Goal: Complete application form: Complete application form

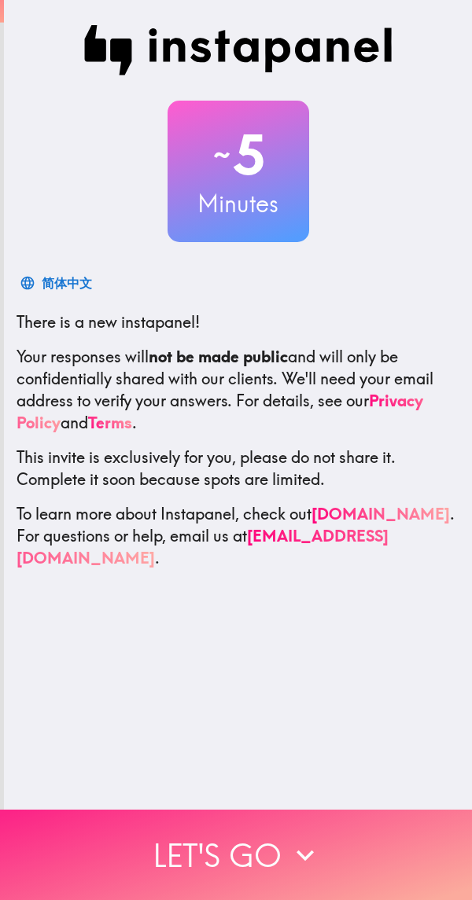
click at [288, 849] on icon "button" at bounding box center [305, 855] width 35 height 35
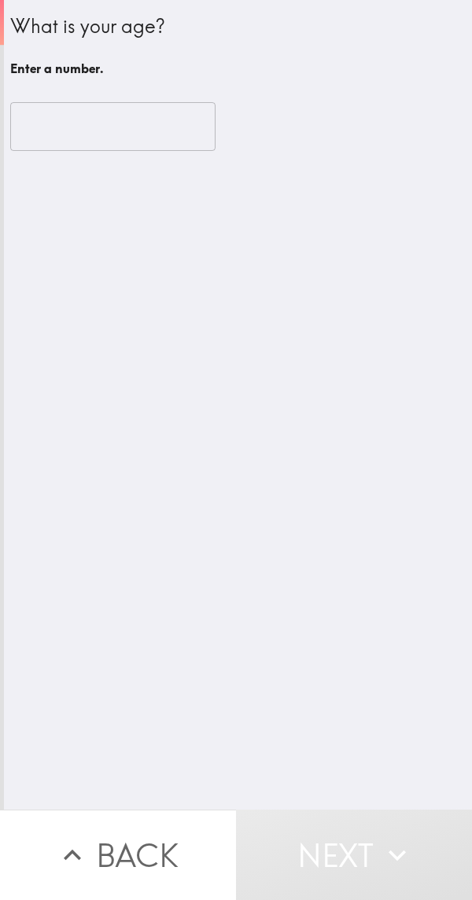
click at [66, 117] on input "number" at bounding box center [112, 126] width 205 height 49
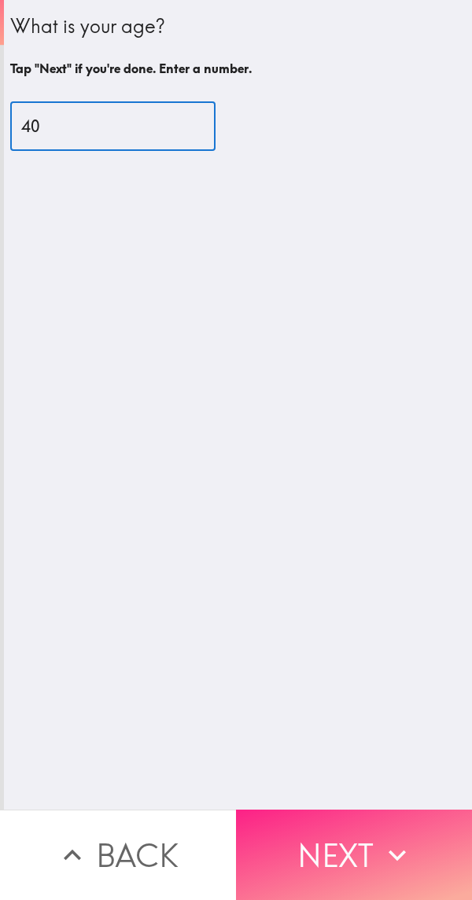
type input "40"
click at [370, 840] on button "Next" at bounding box center [354, 855] width 236 height 90
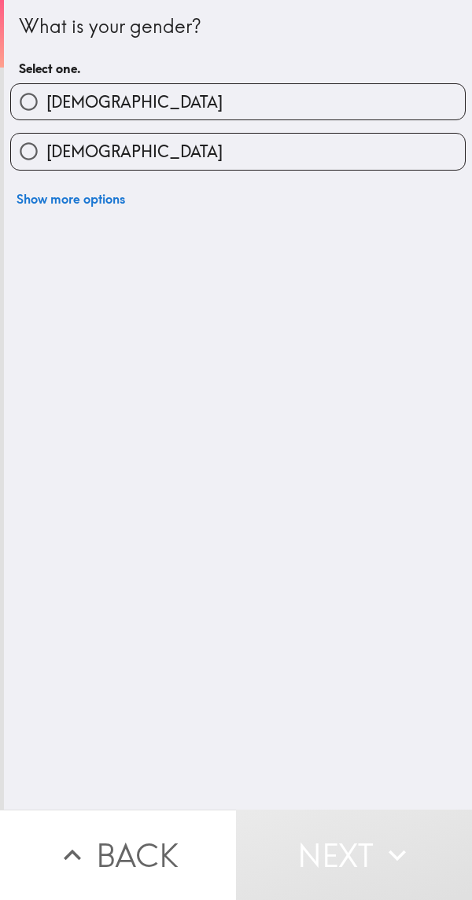
click at [25, 92] on input "[DEMOGRAPHIC_DATA]" at bounding box center [28, 101] width 35 height 35
radio input "true"
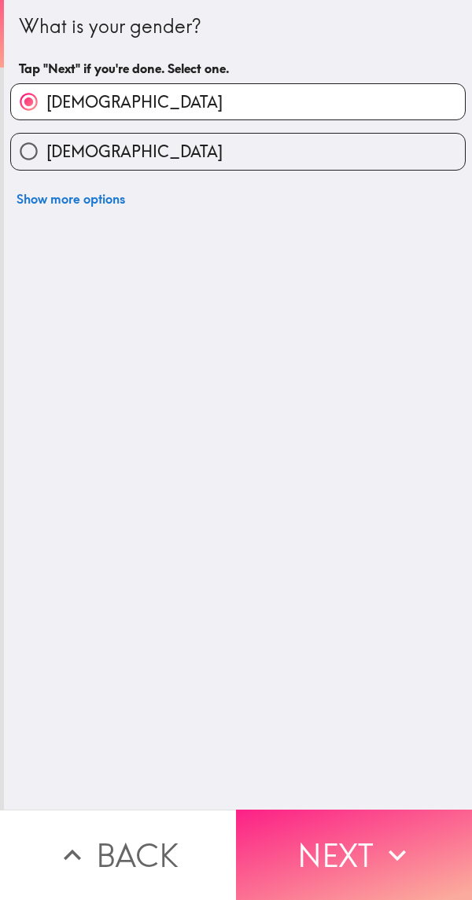
click at [362, 849] on button "Next" at bounding box center [354, 855] width 236 height 90
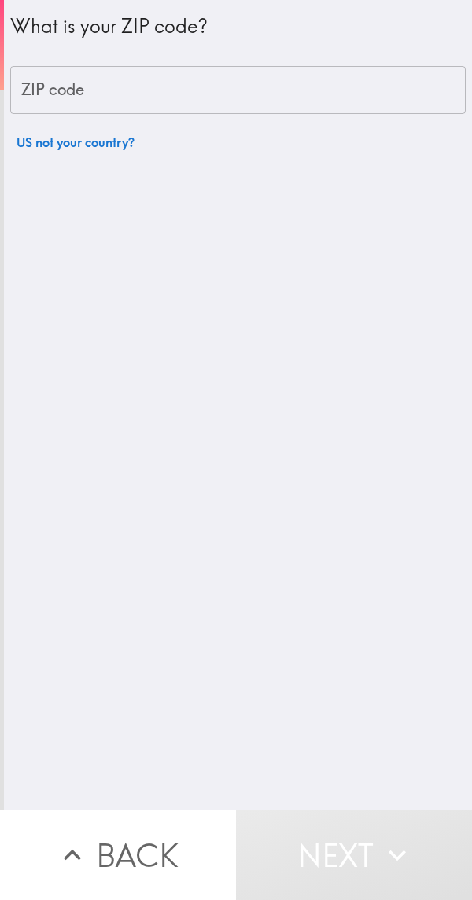
click at [57, 69] on input "ZIP code" at bounding box center [237, 90] width 455 height 49
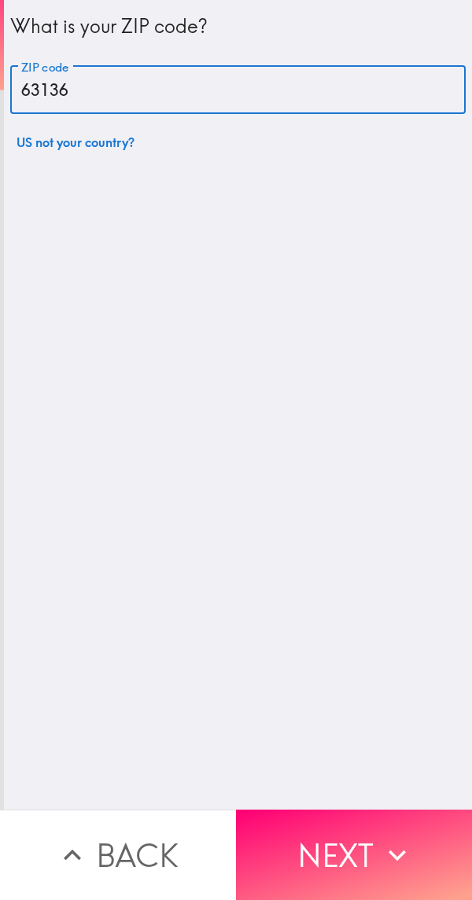
type input "63136"
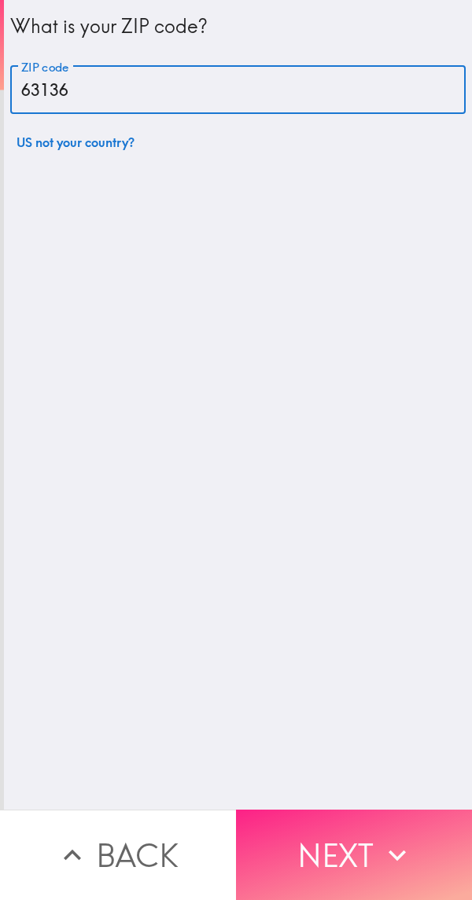
click at [367, 841] on button "Next" at bounding box center [354, 855] width 236 height 90
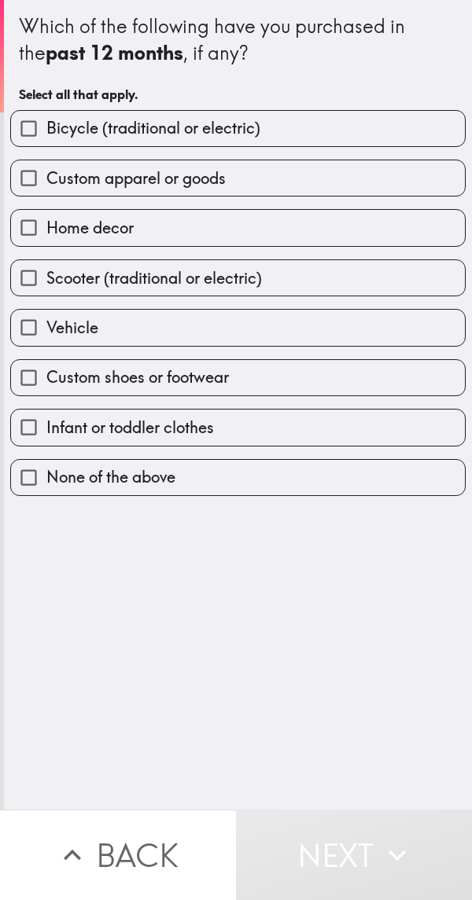
click at [28, 177] on input "Custom apparel or goods" at bounding box center [28, 177] width 35 height 35
checkbox input "true"
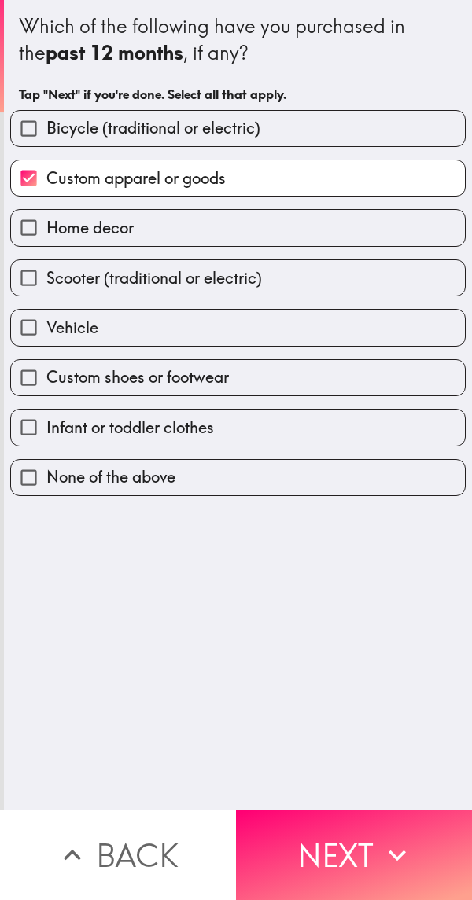
click at [36, 378] on input "Custom shoes or footwear" at bounding box center [28, 377] width 35 height 35
checkbox input "true"
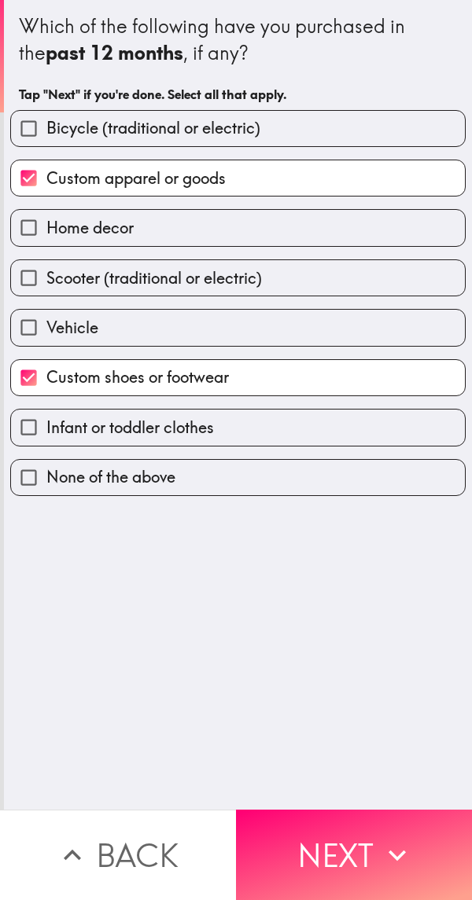
click at [28, 445] on input "Infant or toddler clothes" at bounding box center [28, 427] width 35 height 35
checkbox input "true"
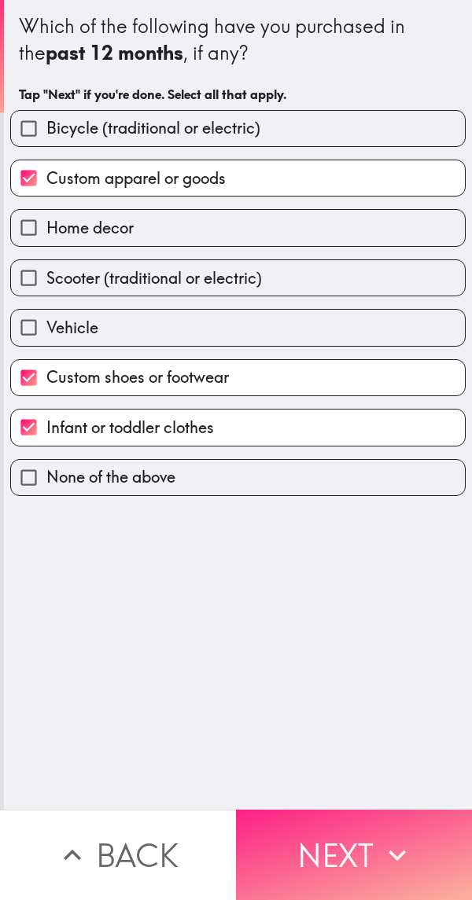
click at [380, 846] on icon "button" at bounding box center [397, 855] width 35 height 35
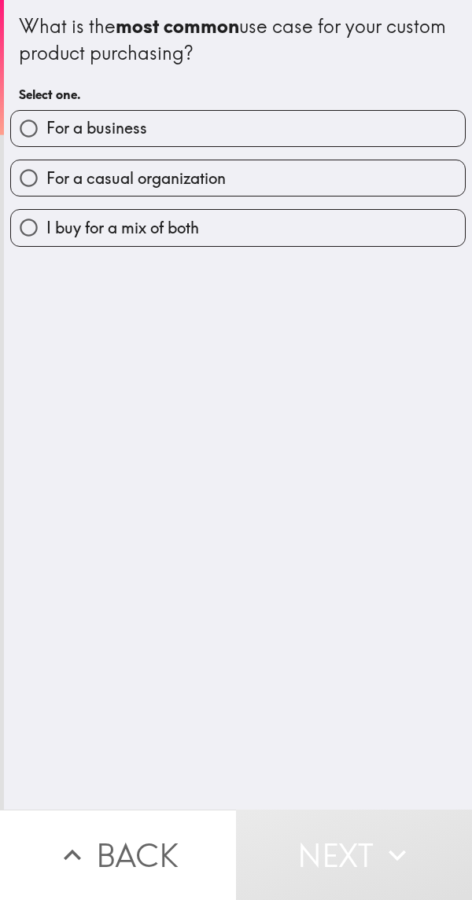
click at [31, 232] on input "I buy for a mix of both" at bounding box center [28, 227] width 35 height 35
radio input "true"
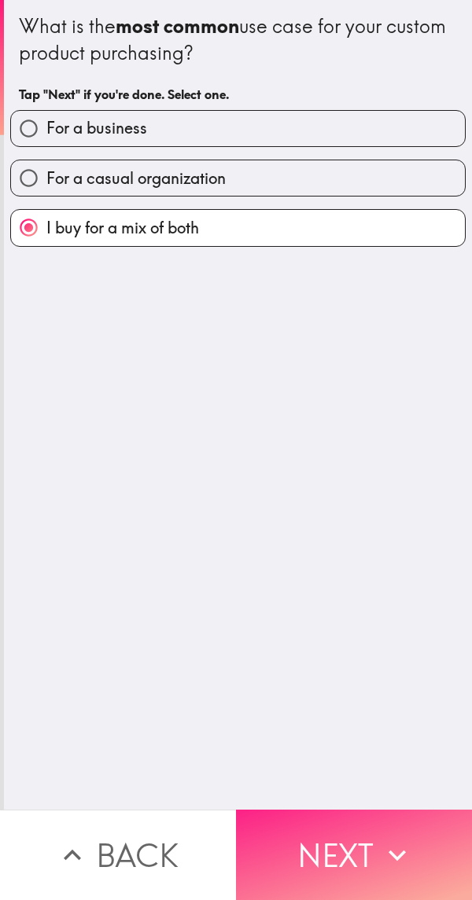
click at [380, 848] on icon "button" at bounding box center [397, 855] width 35 height 35
